Goal: Information Seeking & Learning: Learn about a topic

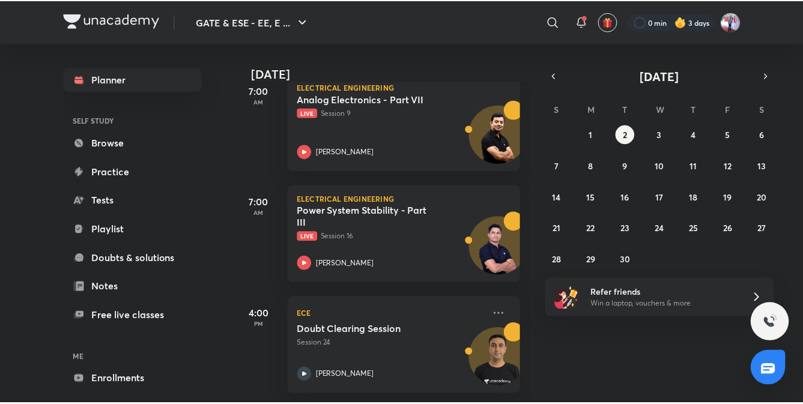
scroll to position [196, 0]
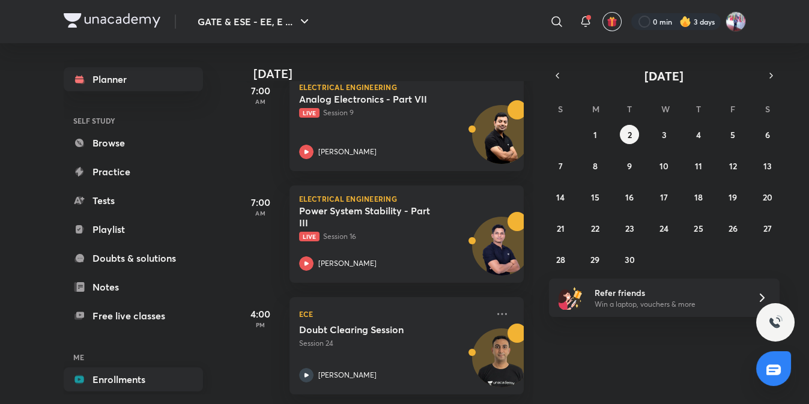
click at [104, 381] on link "Enrollments" at bounding box center [133, 380] width 139 height 24
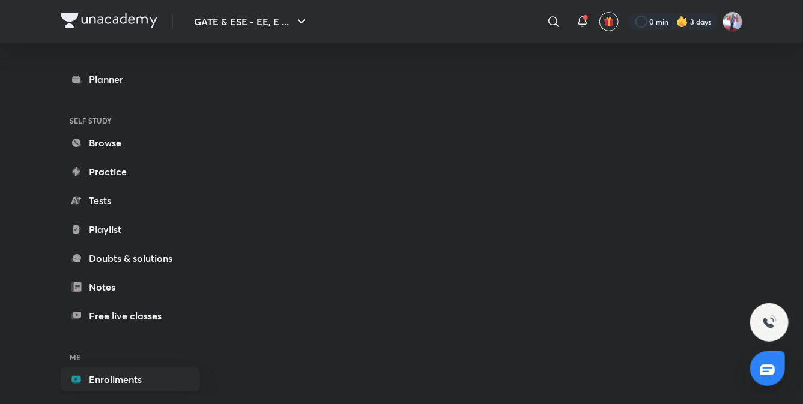
scroll to position [12, 0]
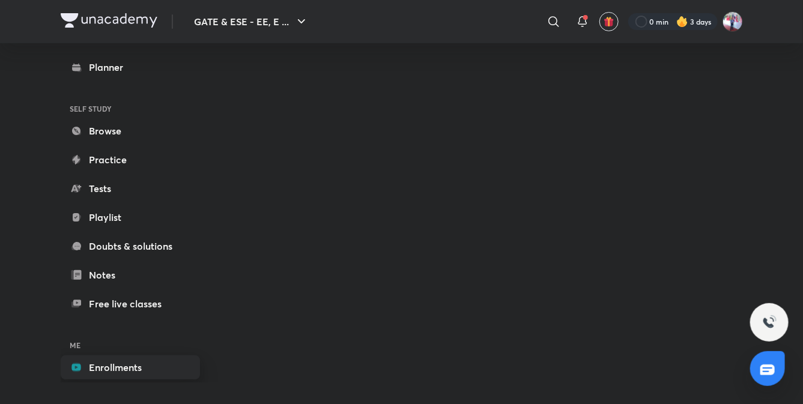
click at [111, 363] on link "Enrollments" at bounding box center [130, 368] width 139 height 24
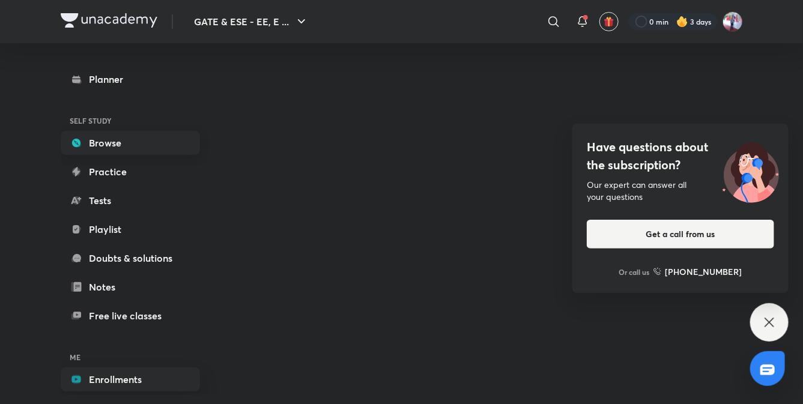
click at [98, 151] on link "Browse" at bounding box center [130, 143] width 139 height 24
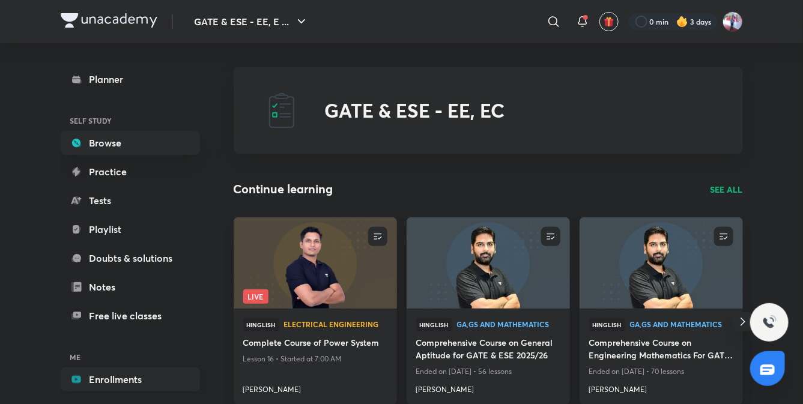
click at [115, 385] on link "Enrollments" at bounding box center [130, 380] width 139 height 24
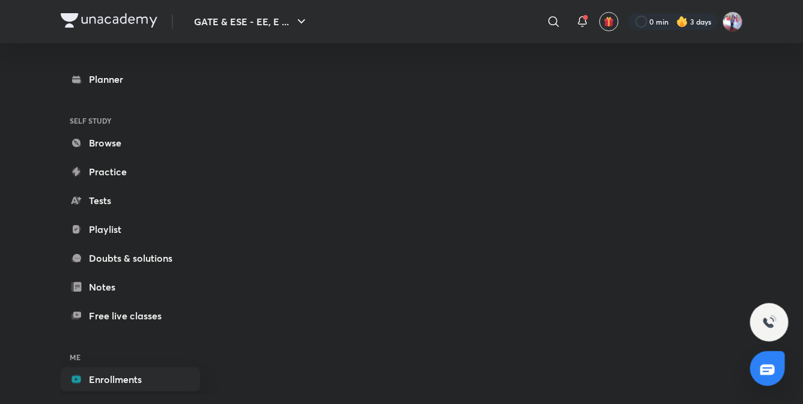
scroll to position [12, 0]
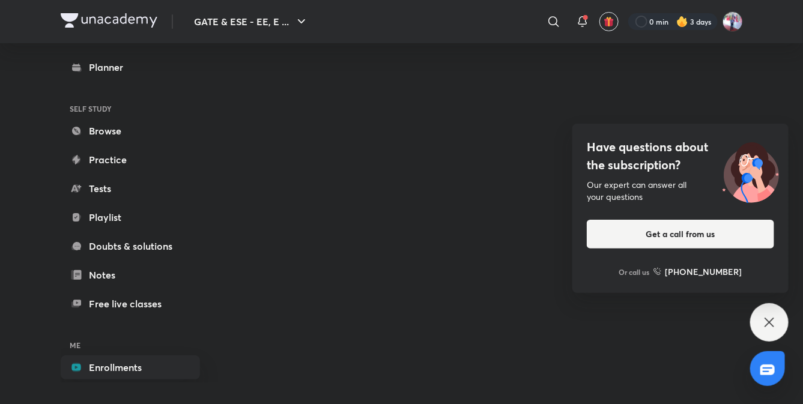
click at [773, 320] on icon at bounding box center [769, 322] width 14 height 14
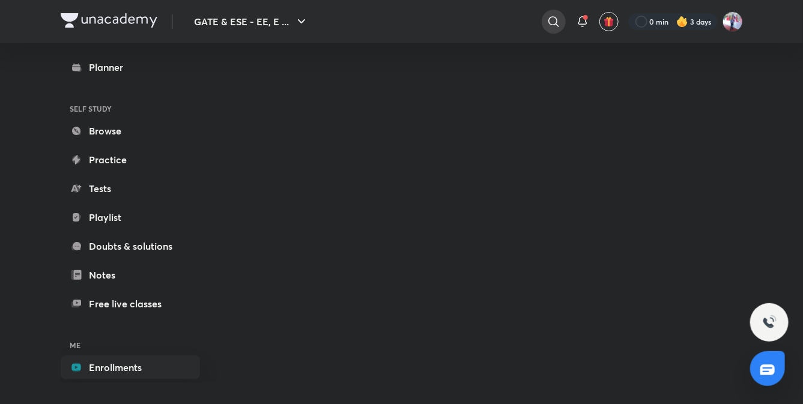
click at [550, 24] on icon at bounding box center [554, 21] width 10 height 10
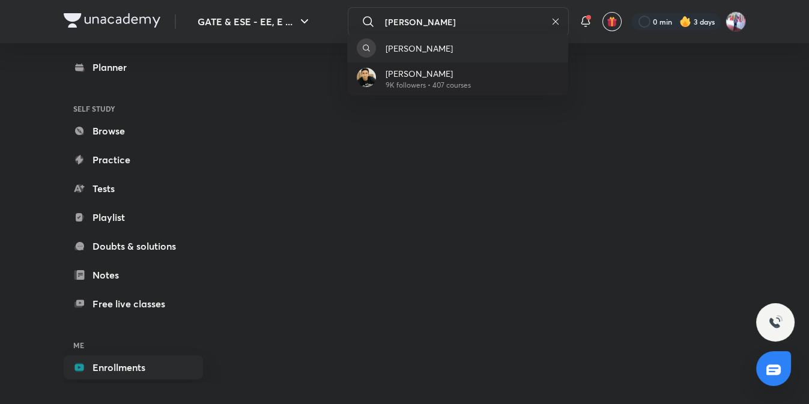
type input "[PERSON_NAME]"
click at [411, 71] on p "[PERSON_NAME]" at bounding box center [428, 73] width 85 height 13
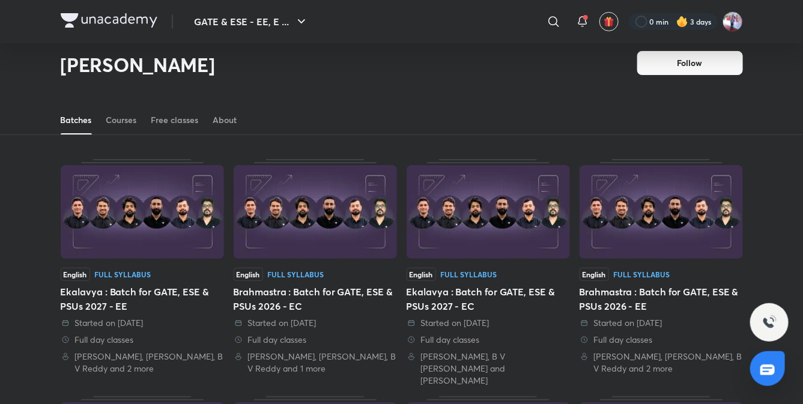
scroll to position [10, 0]
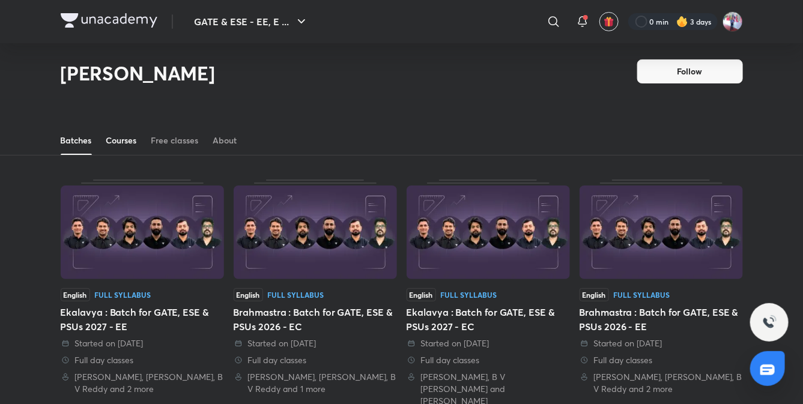
click at [120, 141] on div "Courses" at bounding box center [121, 141] width 31 height 12
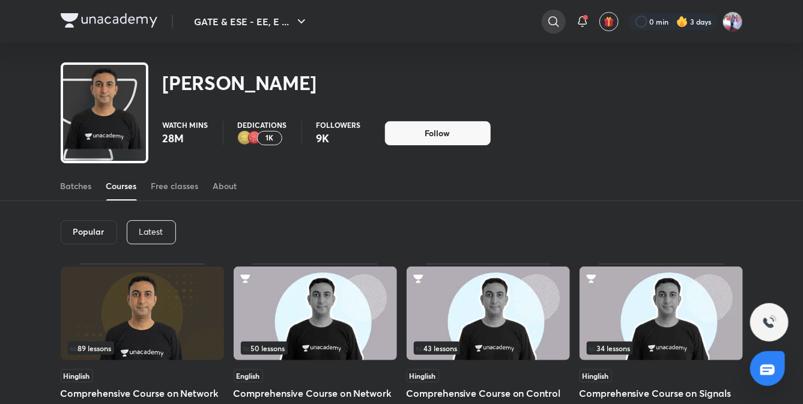
click at [550, 19] on icon at bounding box center [554, 21] width 14 height 14
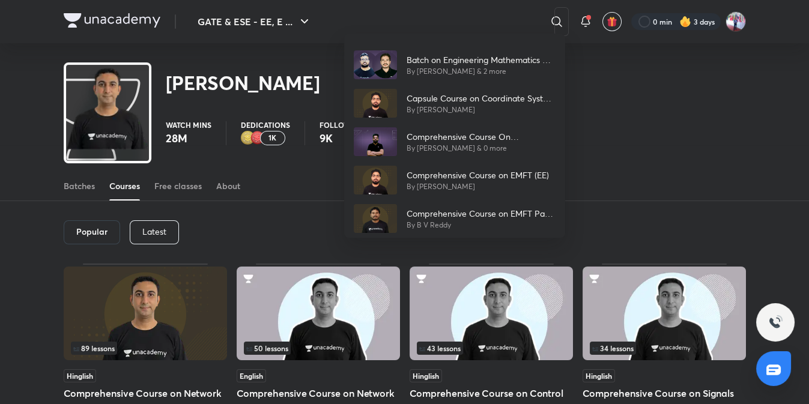
click at [663, 139] on div "Batch on Engineering Mathematics & General Aptitude - GATE & ESE (EE, EC) By Sa…" at bounding box center [404, 202] width 809 height 404
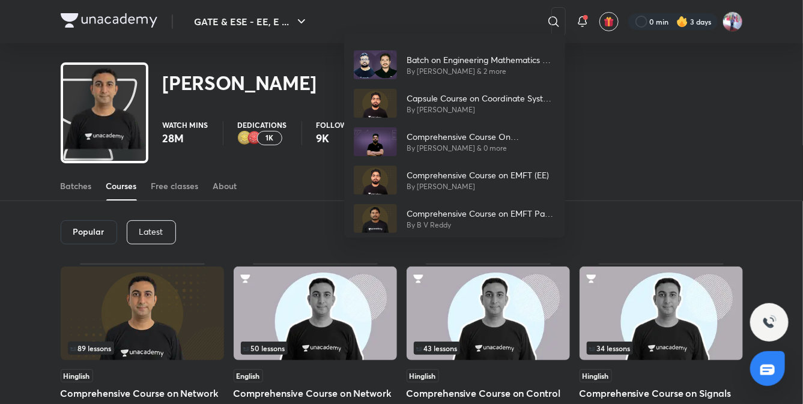
click at [663, 139] on div "Watch mins 28M Dedications 1K Followers 9K Follow" at bounding box center [453, 133] width 580 height 24
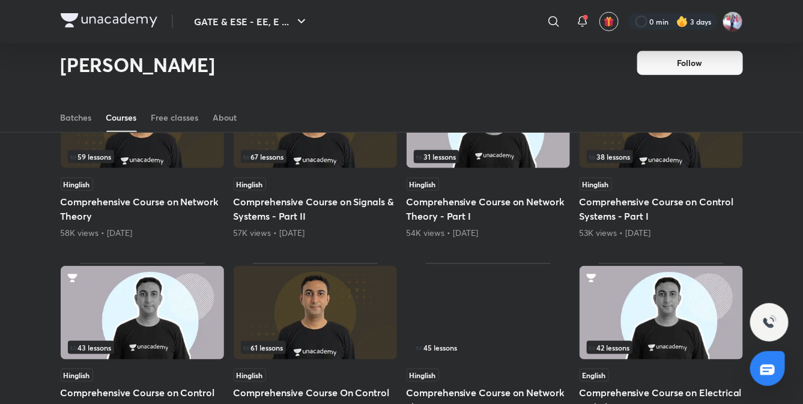
scroll to position [348, 0]
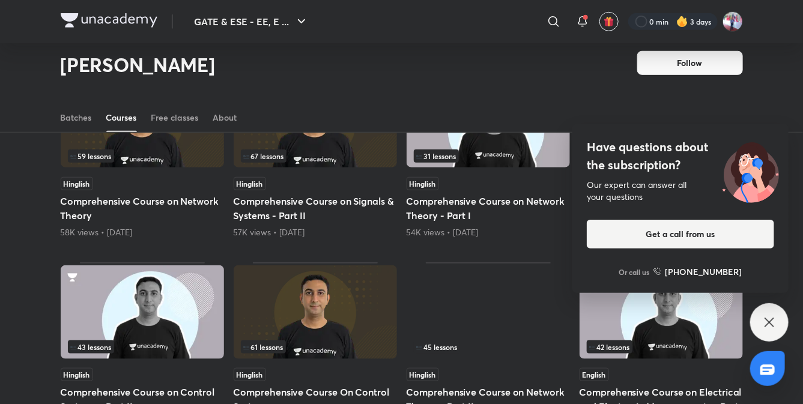
click at [766, 313] on div "Have questions about the subscription? Our expert can answer all your questions…" at bounding box center [769, 322] width 38 height 38
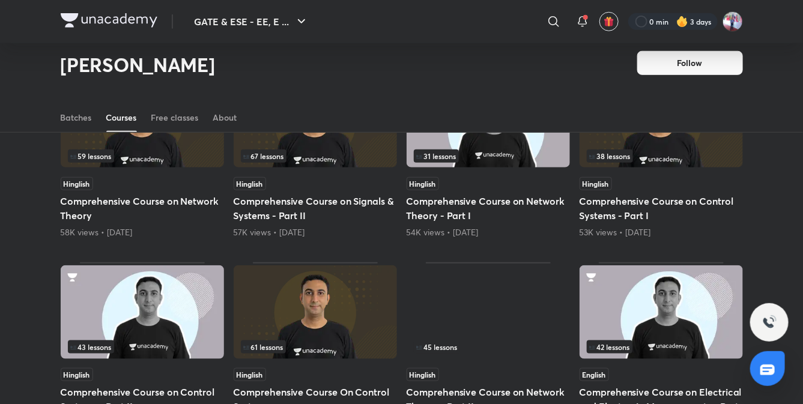
click at [129, 20] on img at bounding box center [109, 20] width 97 height 14
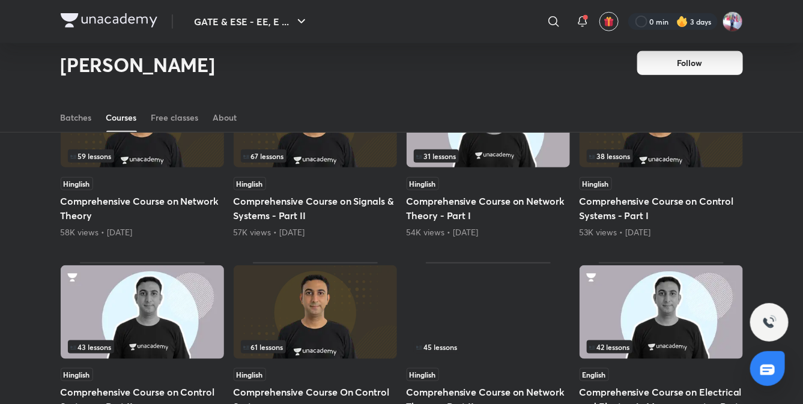
click at [129, 20] on img at bounding box center [109, 20] width 97 height 14
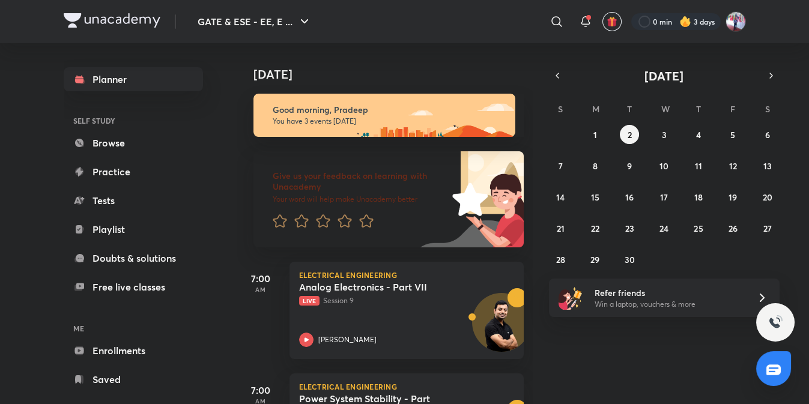
click at [115, 346] on link "Enrollments" at bounding box center [133, 351] width 139 height 24
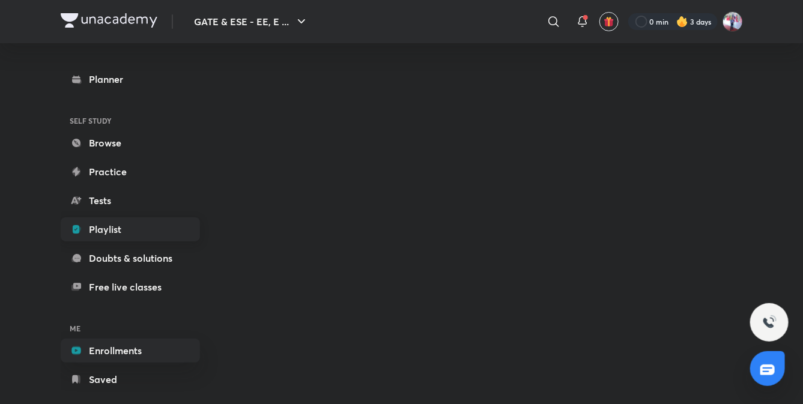
click at [106, 234] on link "Playlist" at bounding box center [130, 229] width 139 height 24
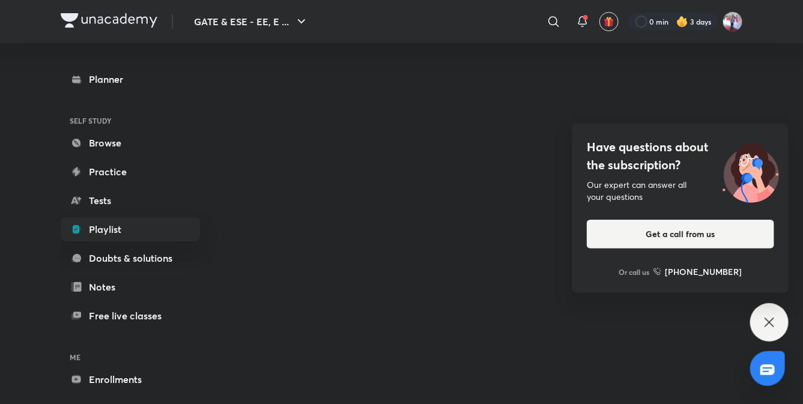
click at [774, 318] on icon at bounding box center [769, 322] width 9 height 9
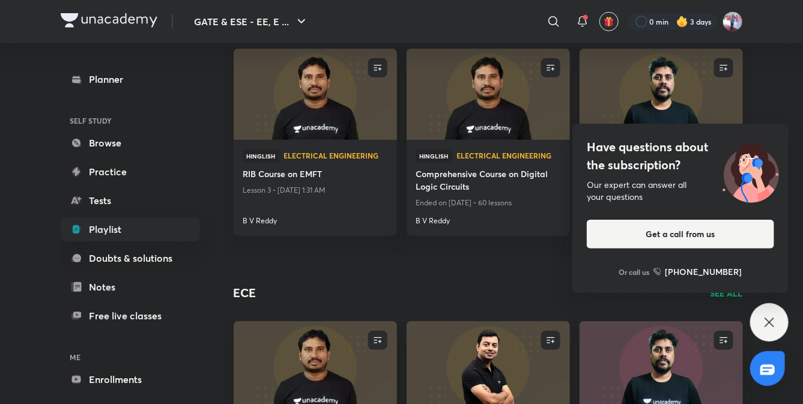
scroll to position [309, 0]
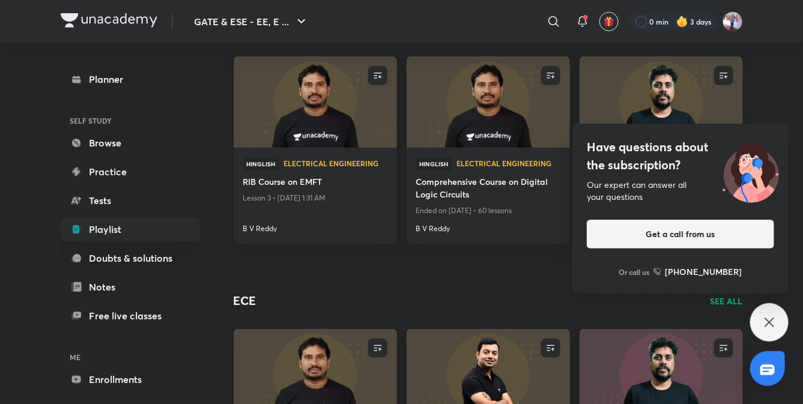
click at [770, 326] on icon at bounding box center [769, 322] width 14 height 14
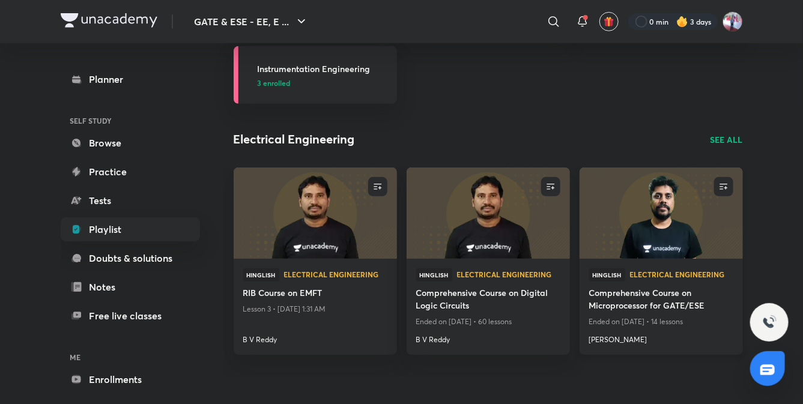
scroll to position [197, 0]
click at [731, 139] on p "SEE ALL" at bounding box center [727, 140] width 32 height 13
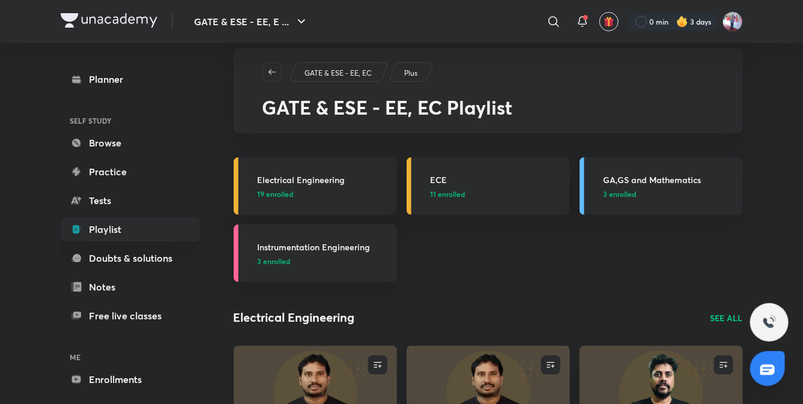
scroll to position [17, 0]
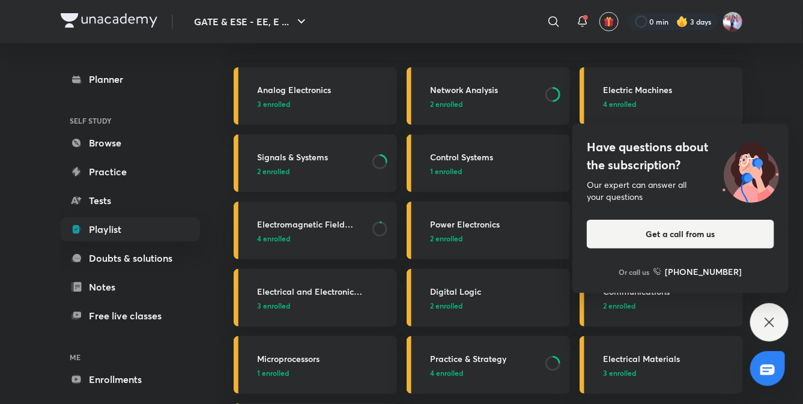
scroll to position [100, 0]
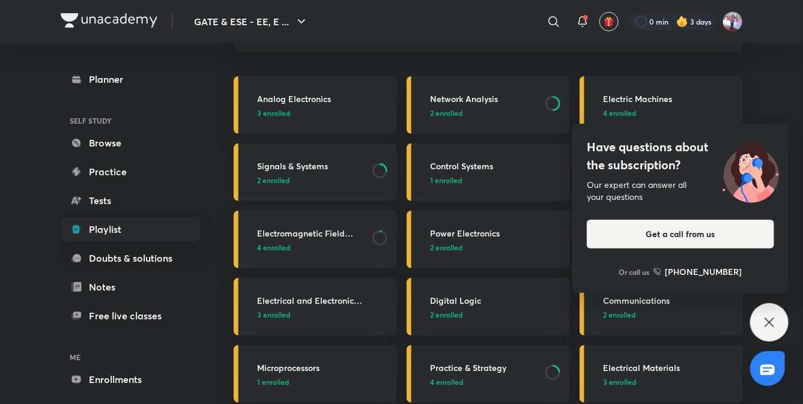
click at [281, 164] on h3 "Signals & Systems" at bounding box center [312, 166] width 108 height 13
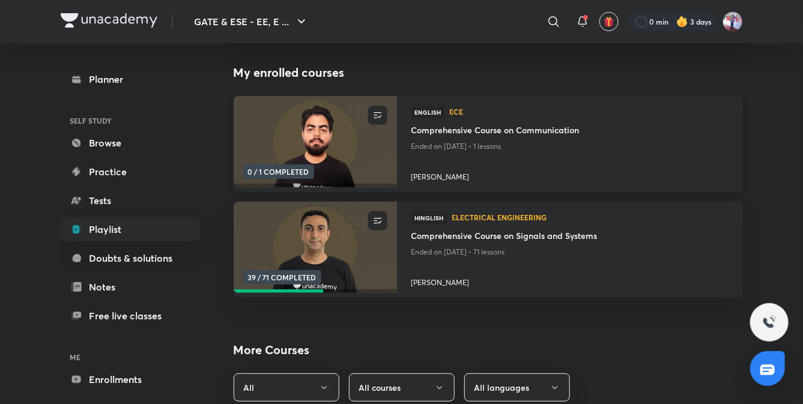
scroll to position [116, 0]
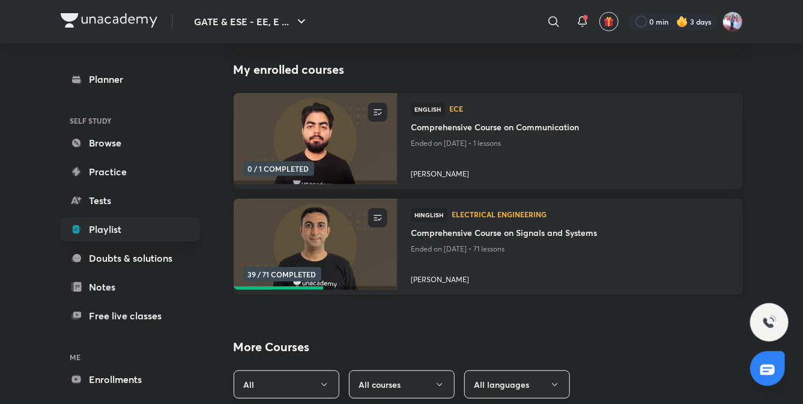
click at [437, 236] on h4 "Comprehensive Course on Signals and Systems" at bounding box center [570, 234] width 317 height 15
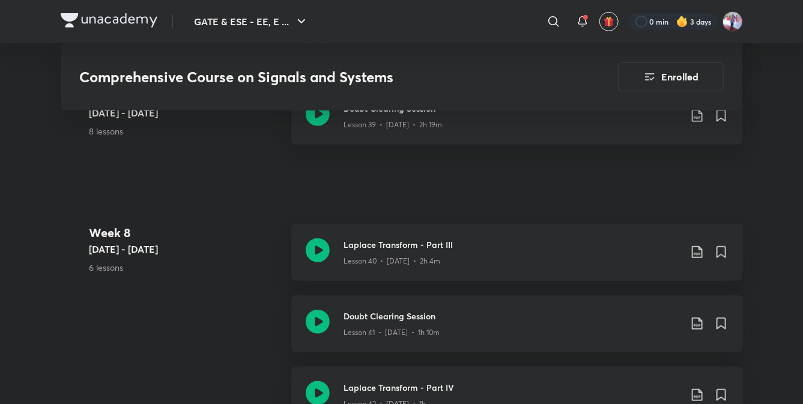
scroll to position [3860, 0]
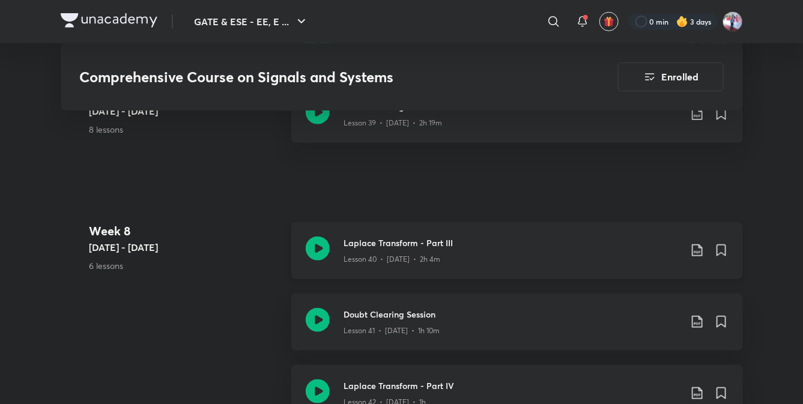
click at [377, 242] on h3 "Laplace Transform - Part III" at bounding box center [512, 243] width 336 height 13
